Goal: Ask a question

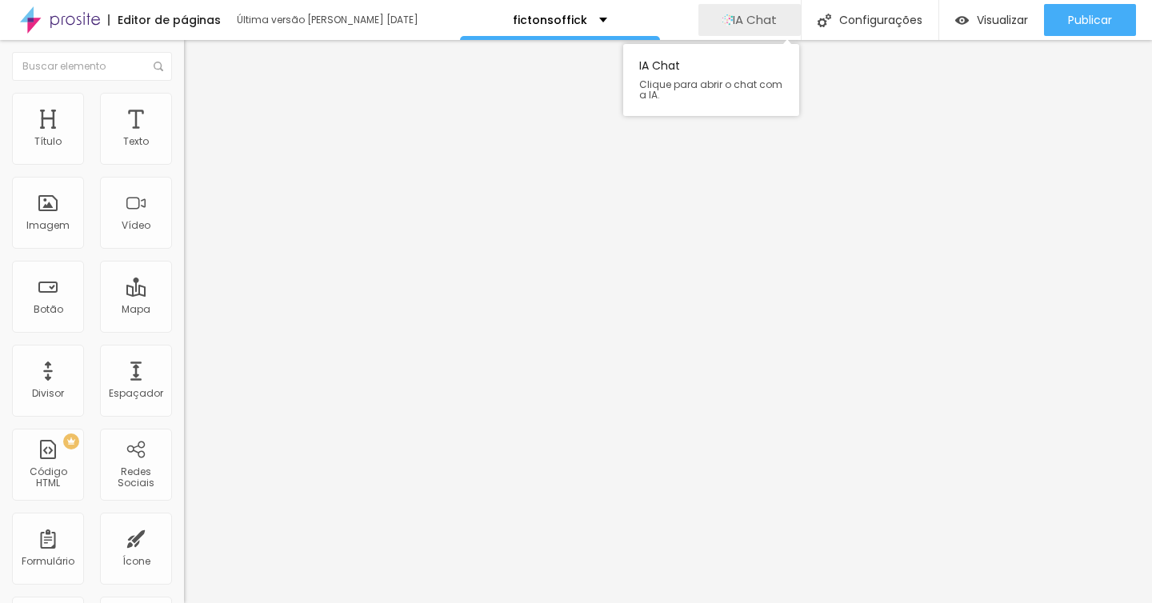
click at [770, 21] on span "IA Chat" at bounding box center [755, 20] width 44 height 14
click at [750, 21] on span "IA Chat" at bounding box center [755, 20] width 44 height 14
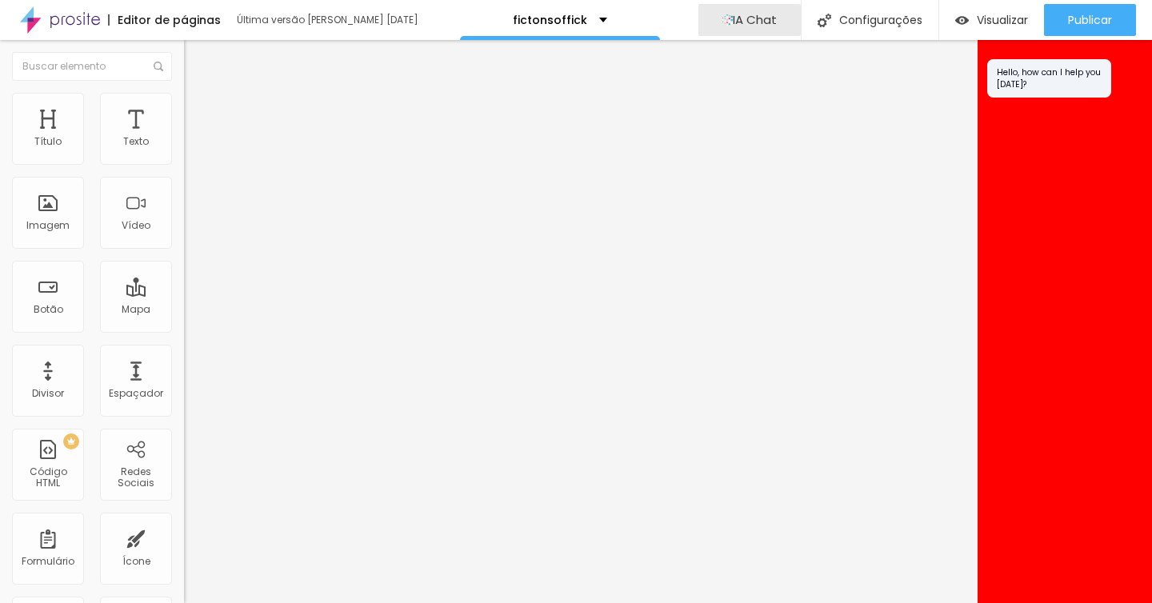
click at [1054, 232] on div "Hello, how can I help you [DATE]?" at bounding box center [1065, 321] width 174 height 563
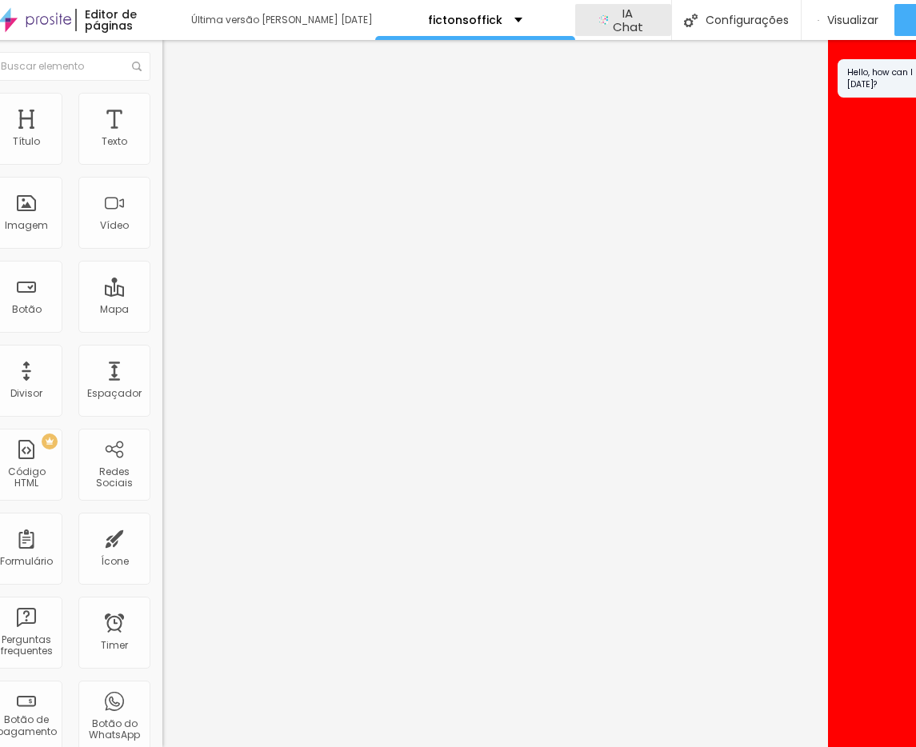
scroll to position [0, 108]
